Goal: Task Accomplishment & Management: Use online tool/utility

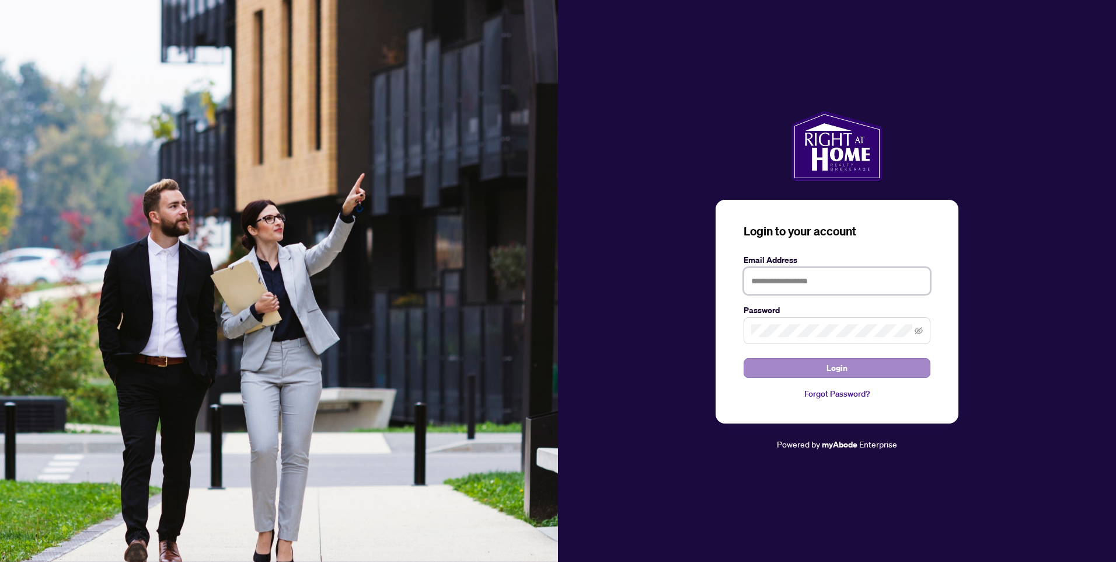
type input "**********"
click at [891, 369] on button "Login" at bounding box center [837, 368] width 187 height 20
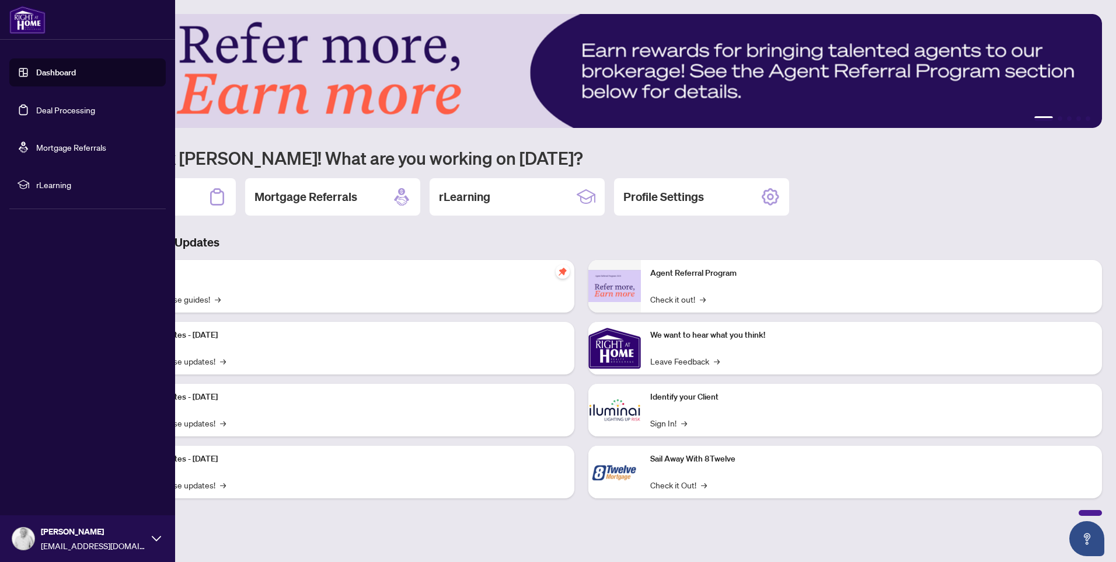
click at [39, 110] on link "Deal Processing" at bounding box center [65, 109] width 59 height 11
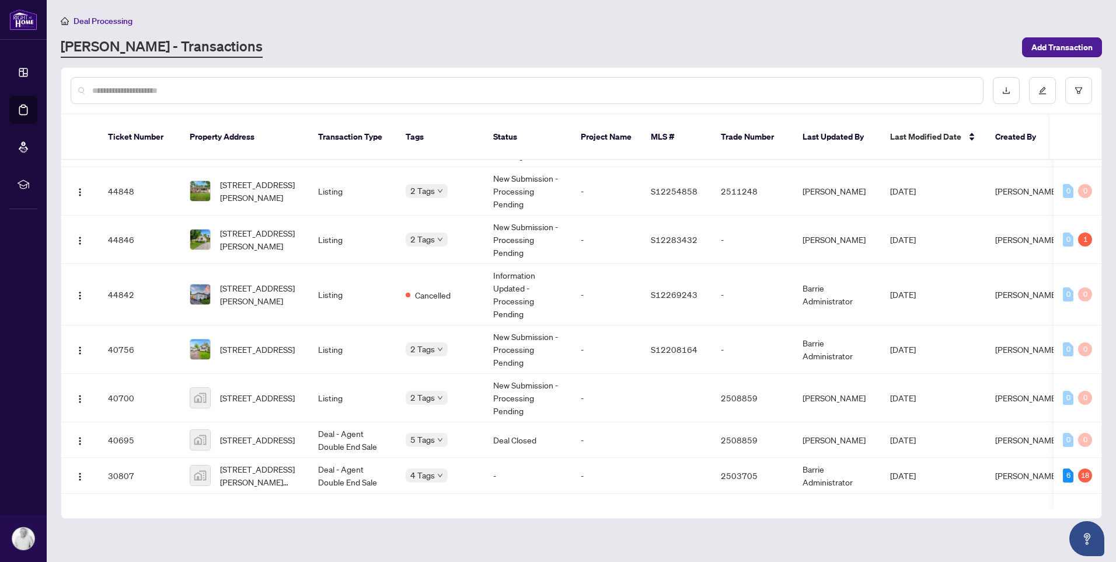
scroll to position [217, 0]
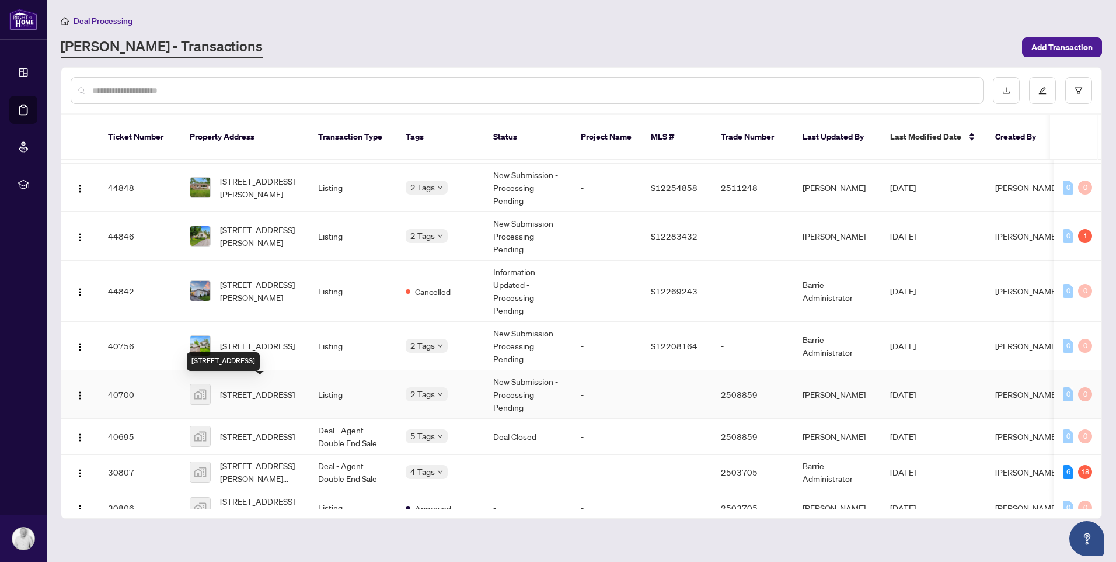
click at [273, 388] on span "[STREET_ADDRESS]" at bounding box center [257, 394] width 75 height 13
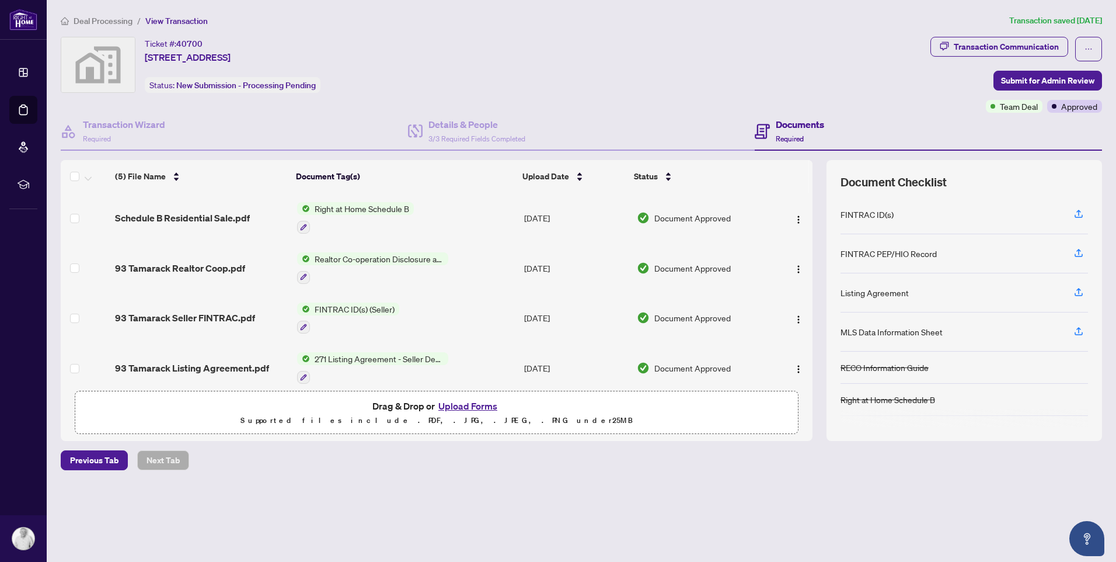
drag, startPoint x: 813, startPoint y: 247, endPoint x: 813, endPoint y: 269, distance: 21.0
click at [813, 269] on div "(5) File Name Document Tag(s) Upload Date Status Schedule B Residential Sale.pd…" at bounding box center [581, 300] width 1041 height 281
